Goal: Task Accomplishment & Management: Use online tool/utility

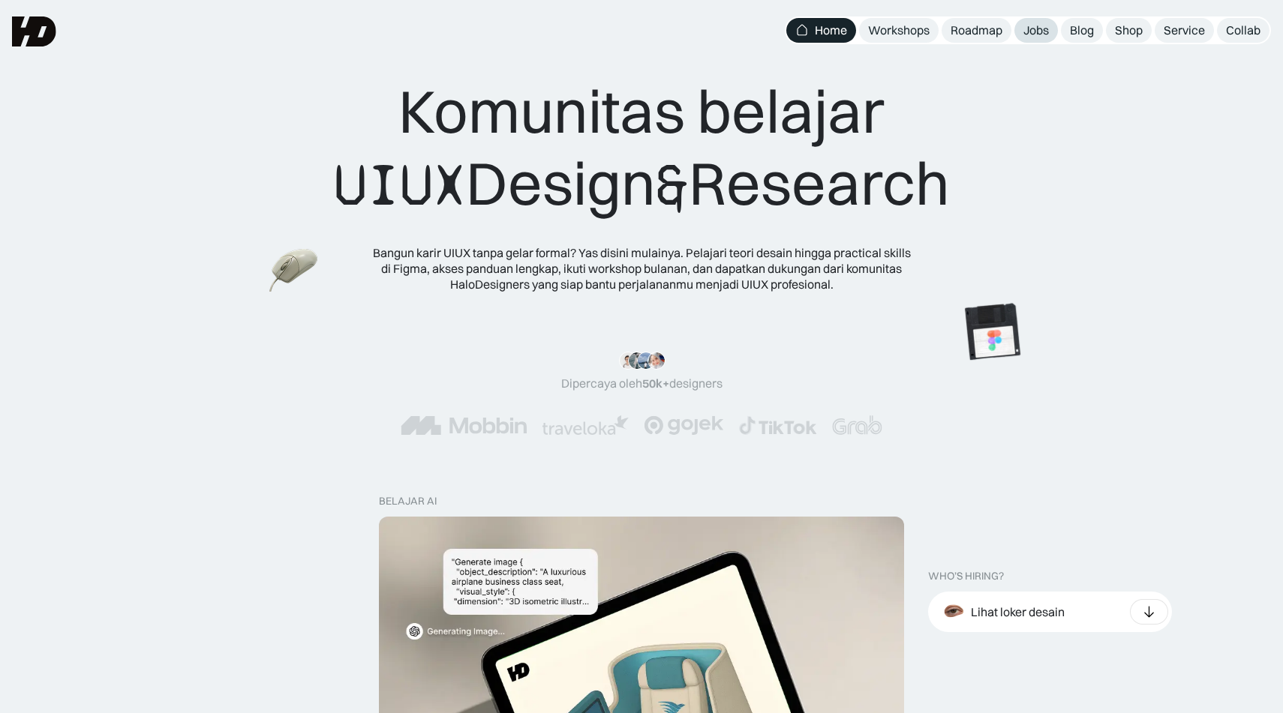
click at [1035, 28] on div "Jobs" at bounding box center [1036, 31] width 26 height 16
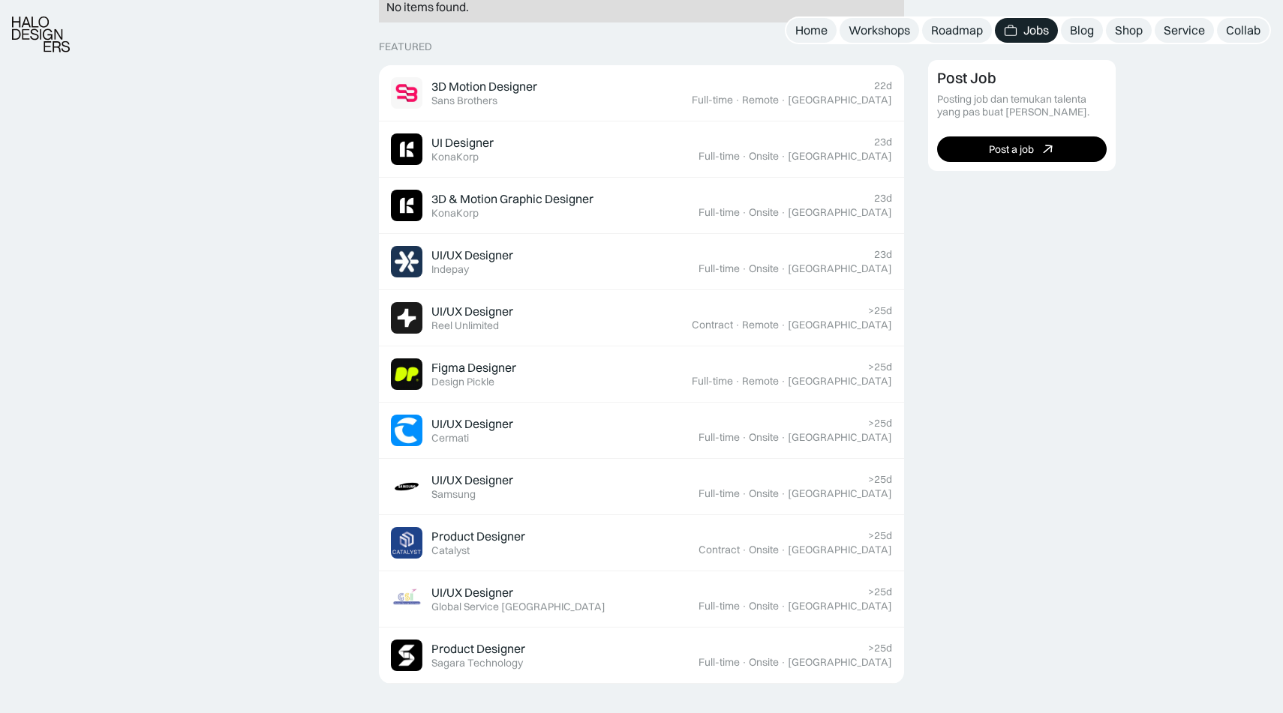
scroll to position [443, 0]
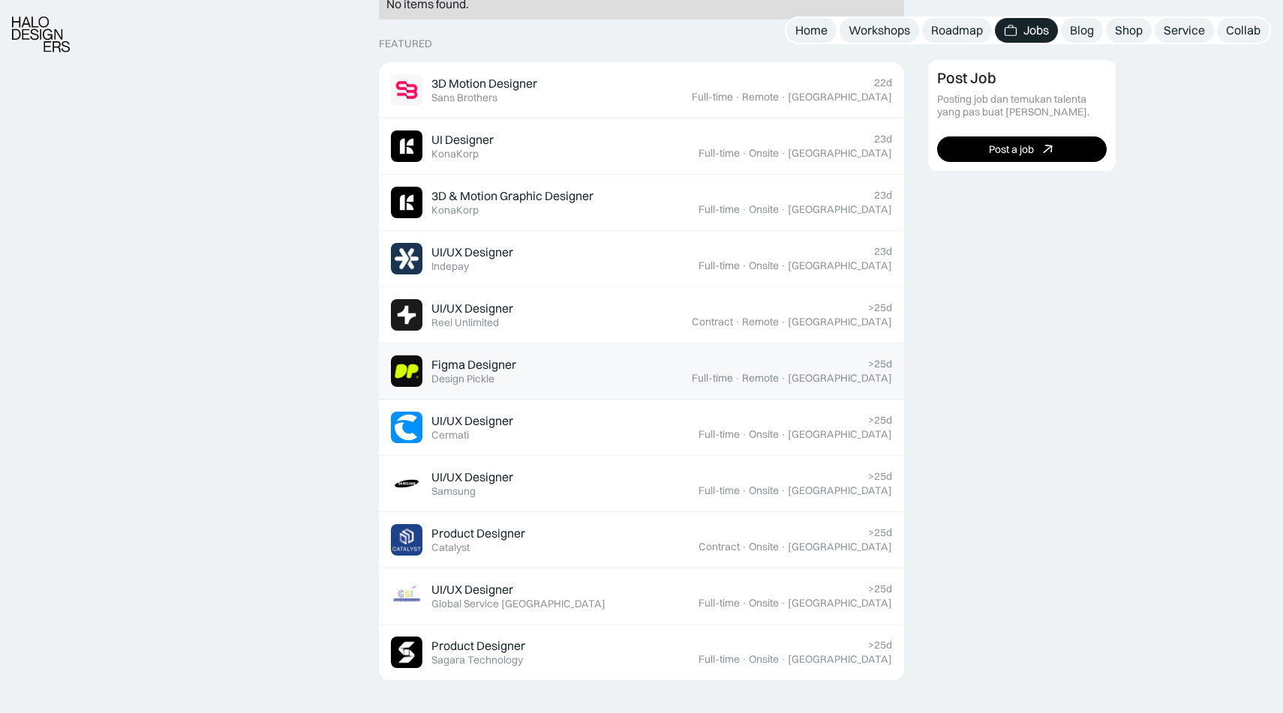
click at [625, 366] on div "Figma Designer Featured Design Pickle" at bounding box center [541, 372] width 301 height 32
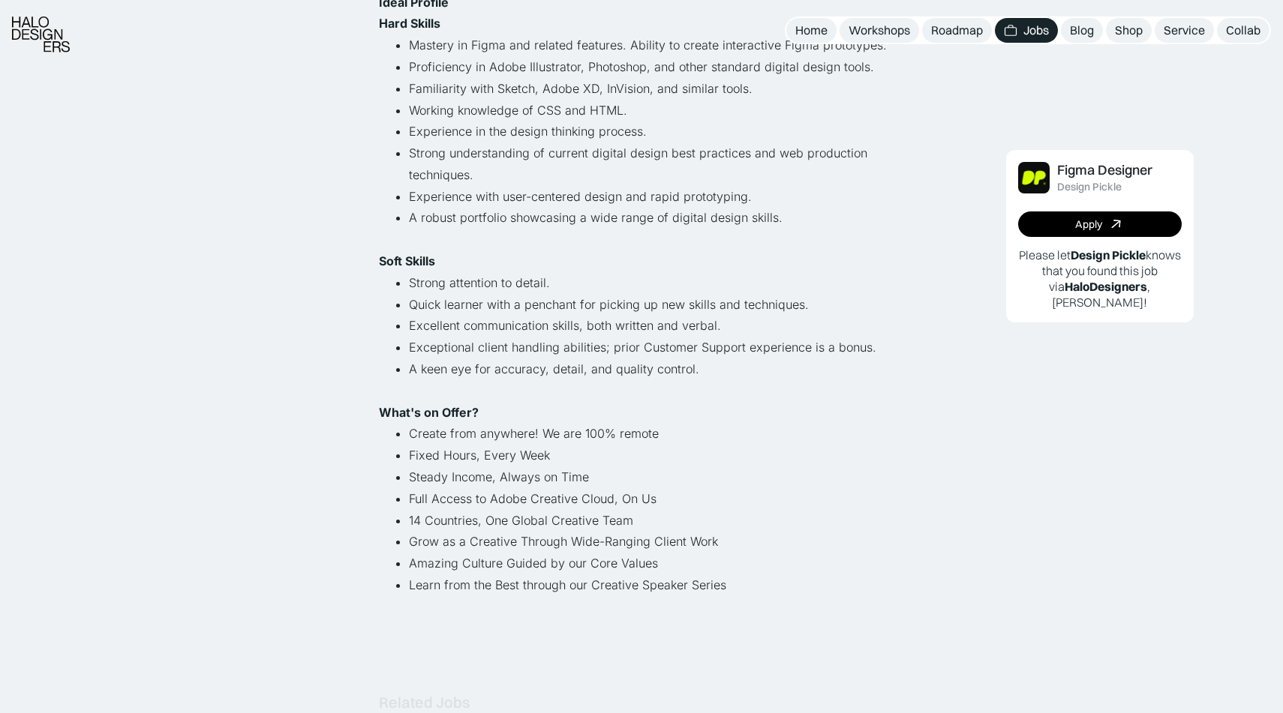
scroll to position [720, 0]
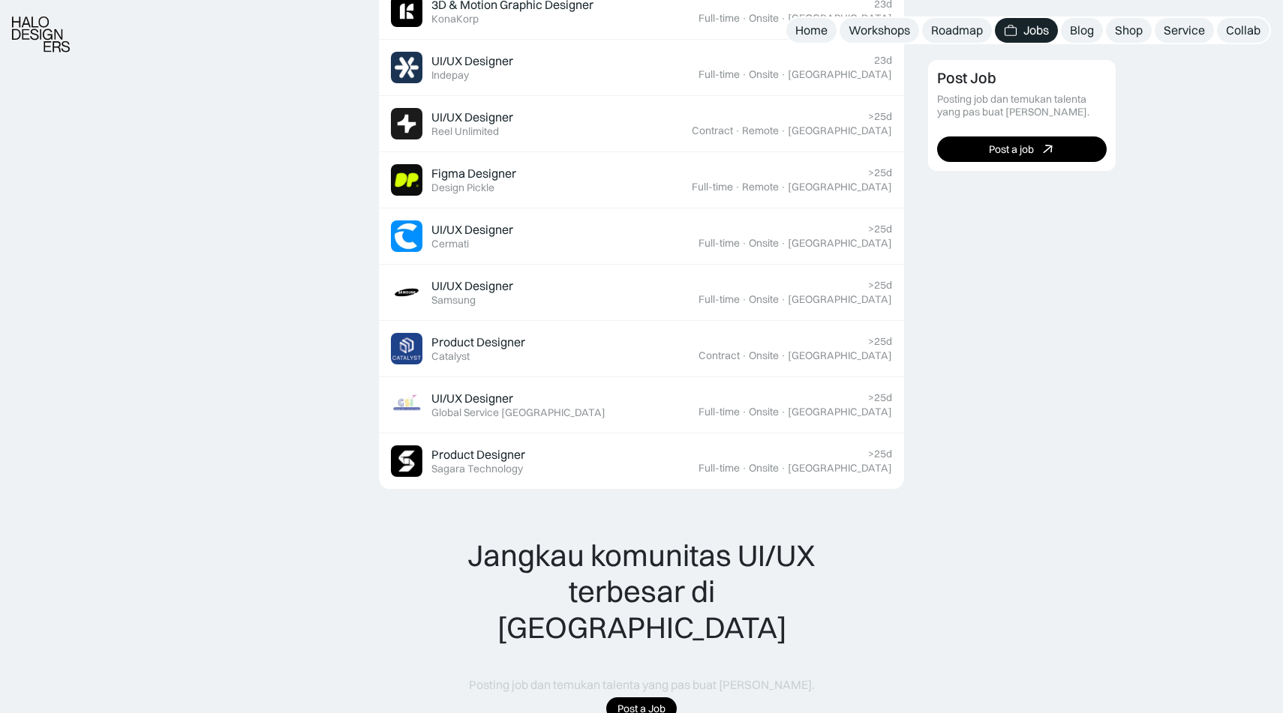
scroll to position [636, 0]
